Goal: Transaction & Acquisition: Subscribe to service/newsletter

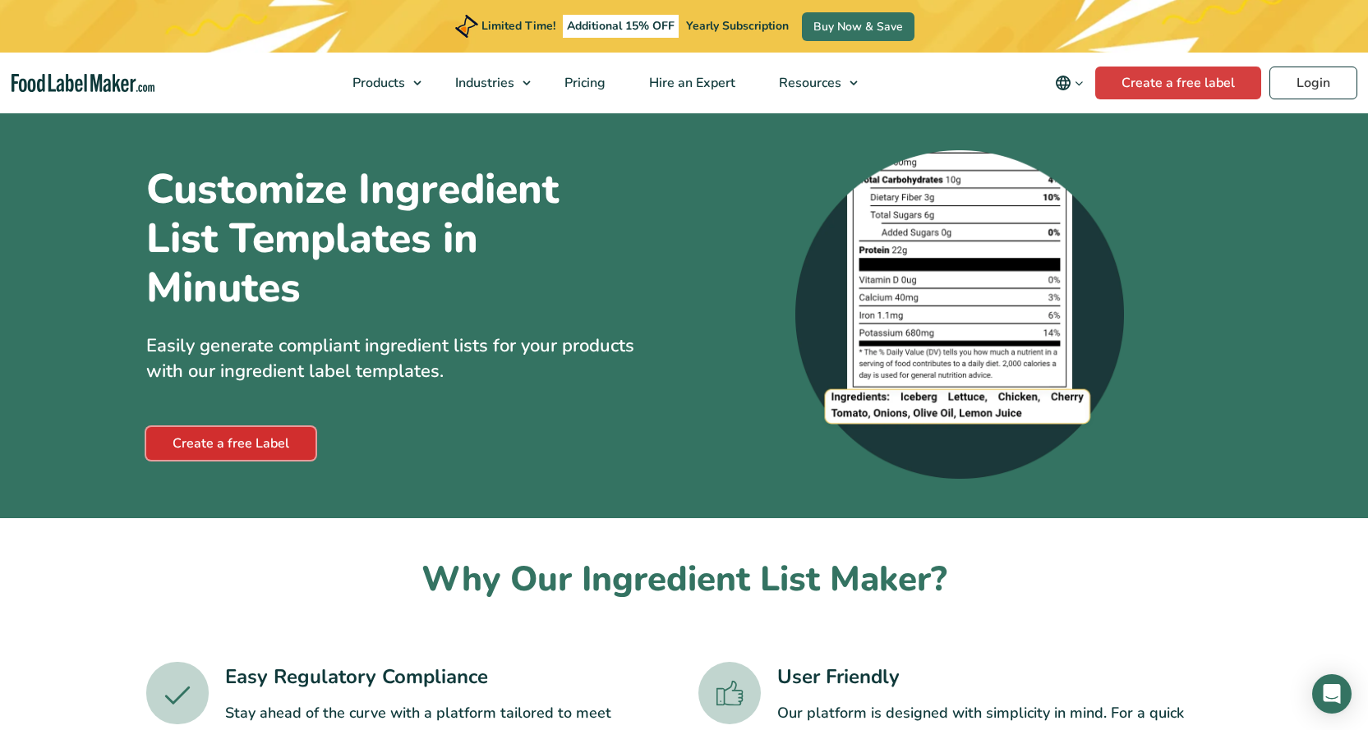
click at [255, 438] on link "Create a free Label" at bounding box center [230, 443] width 169 height 33
